Goal: Transaction & Acquisition: Purchase product/service

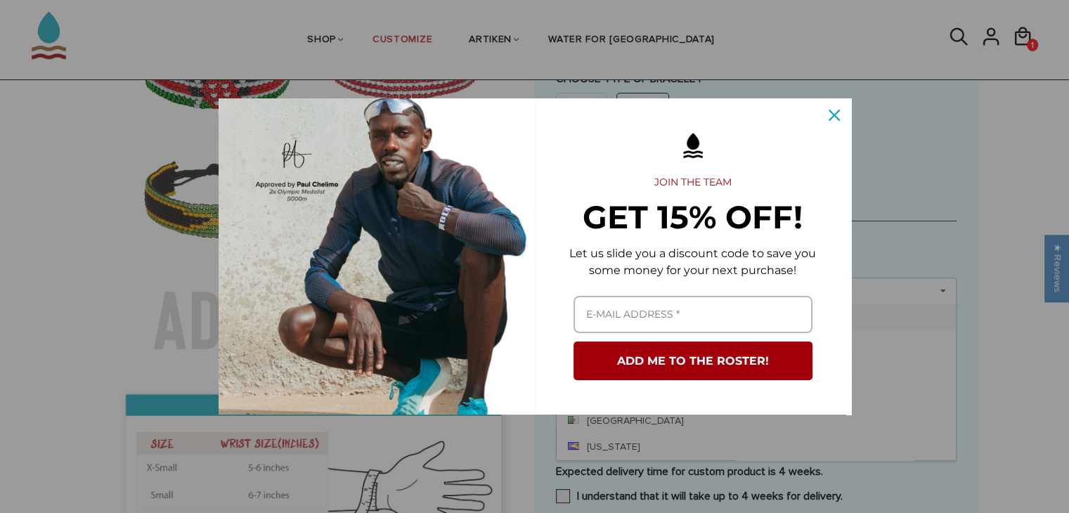
scroll to position [523, 0]
click at [836, 112] on icon "close icon" at bounding box center [834, 115] width 11 height 11
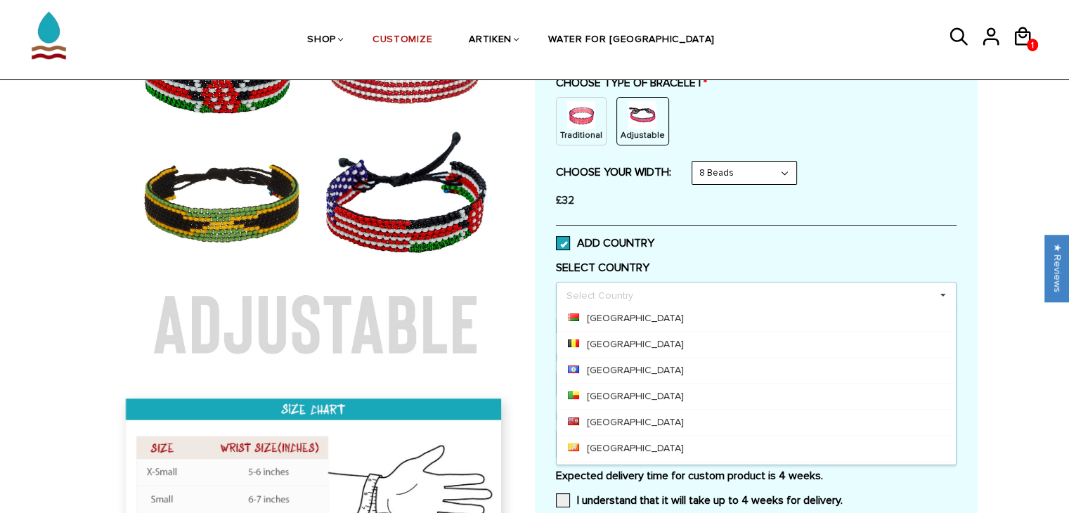
scroll to position [168, 0]
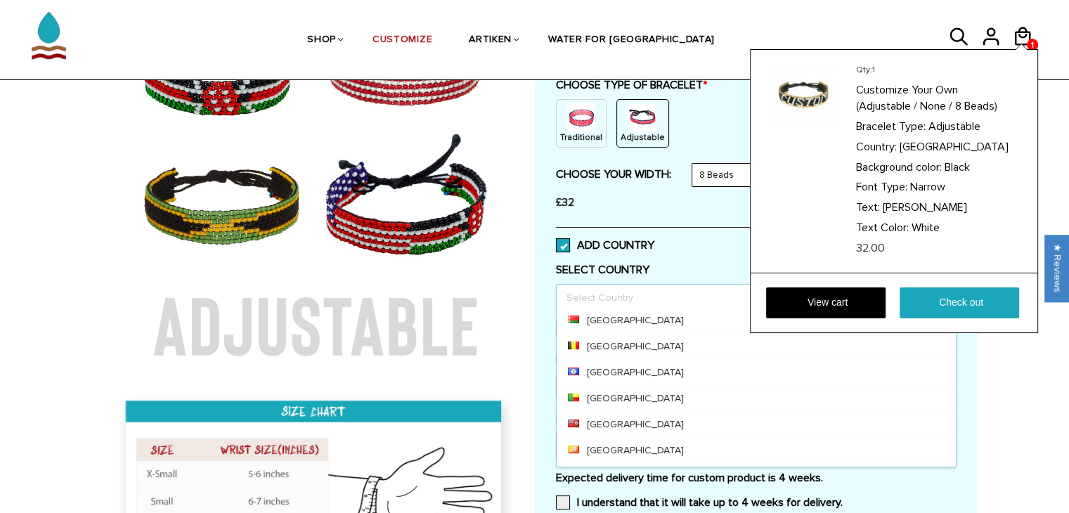
click at [1023, 49] on div "Qty: 1 Customize Your Own (Adjustable / None / 8 Beads) Bracelet Type: Adjustab…" at bounding box center [894, 191] width 288 height 284
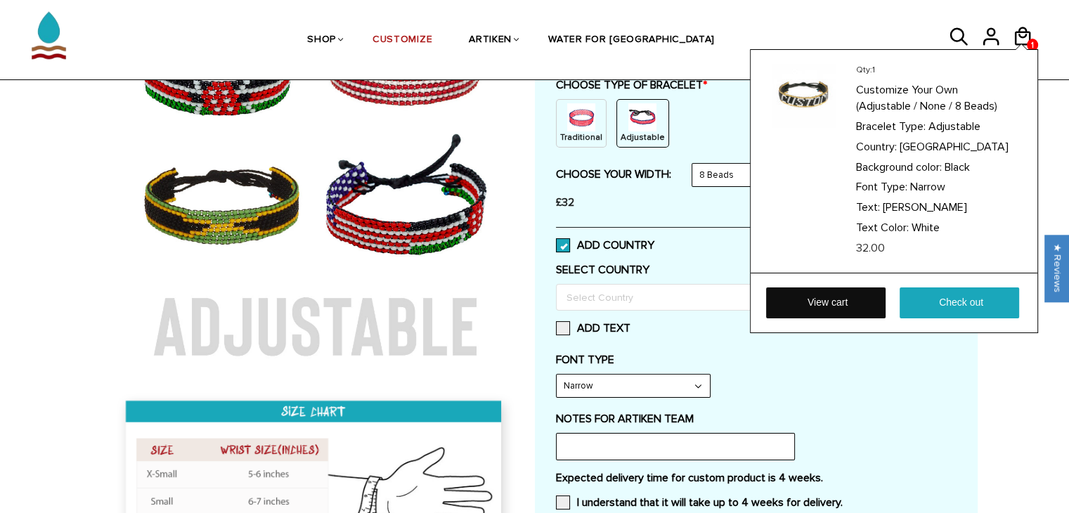
click at [830, 304] on link "View cart" at bounding box center [825, 302] width 119 height 31
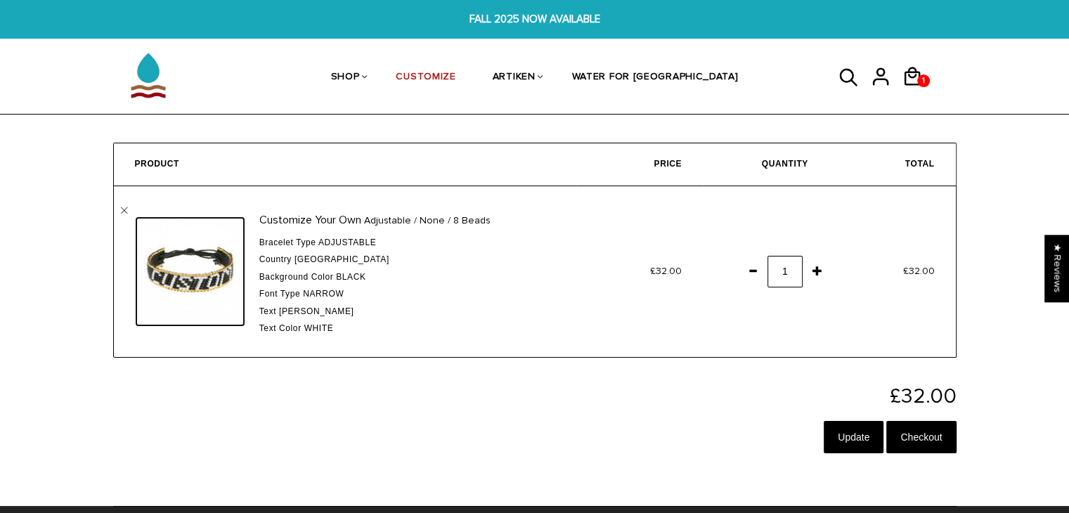
click at [199, 302] on img at bounding box center [190, 271] width 110 height 110
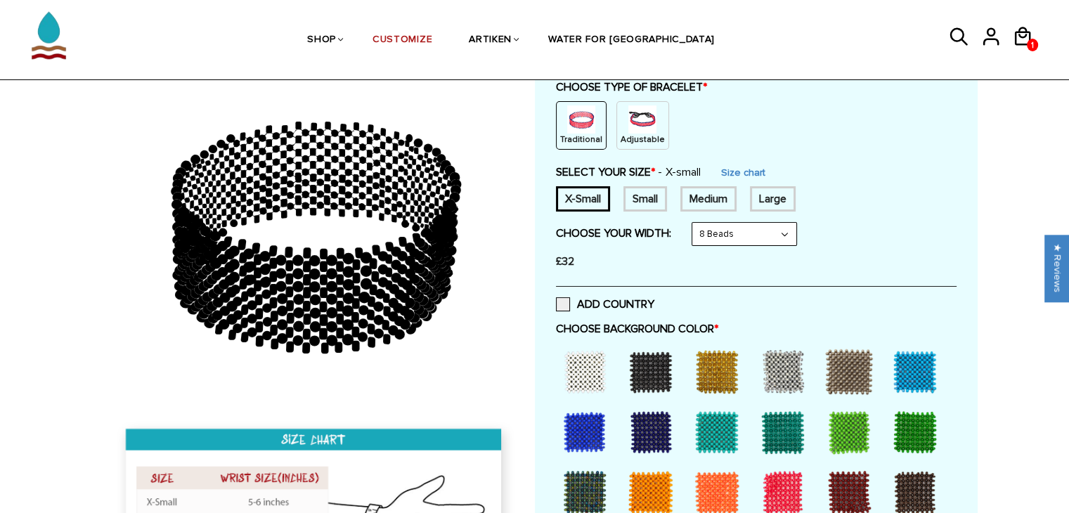
scroll to position [177, 0]
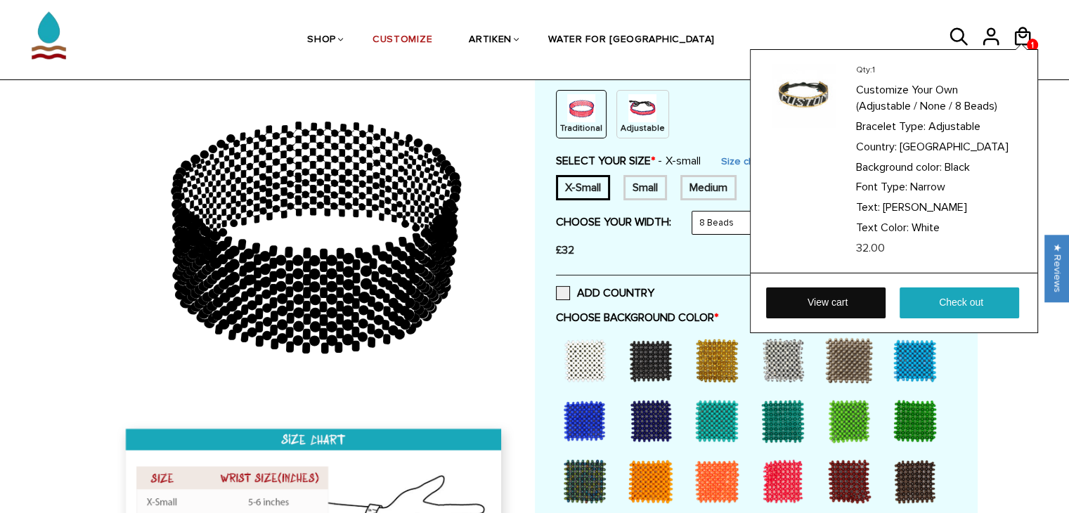
click at [843, 300] on link "View cart" at bounding box center [825, 302] width 119 height 31
